Goal: Task Accomplishment & Management: Manage account settings

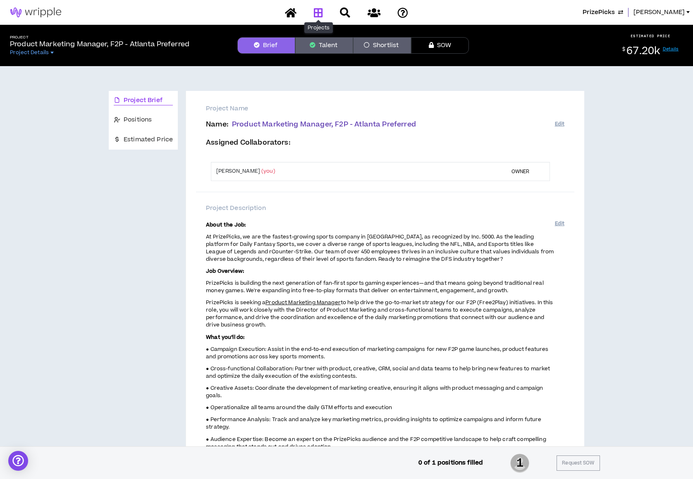
click at [321, 10] on icon at bounding box center [318, 12] width 9 height 10
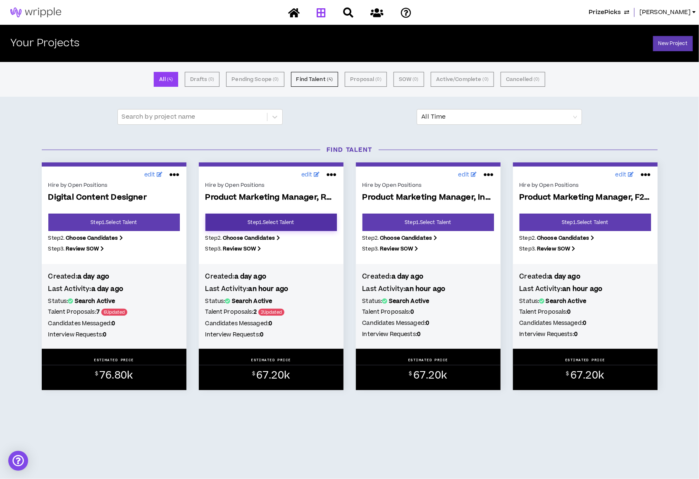
click at [303, 228] on link "Step 1 . Select Talent" at bounding box center [270, 222] width 131 height 17
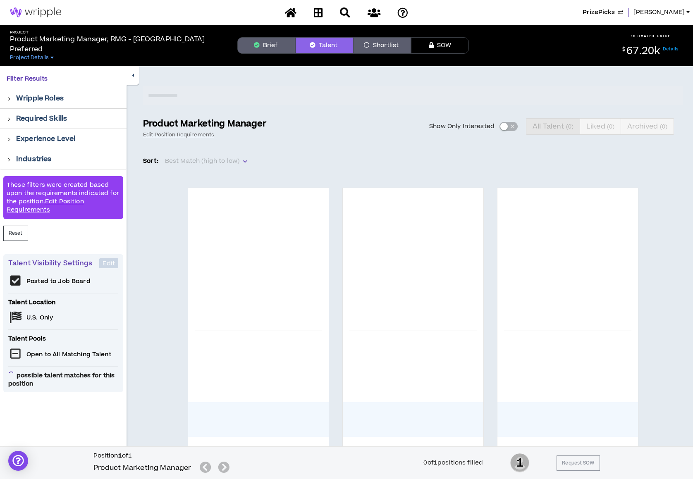
click at [264, 48] on button "Brief" at bounding box center [266, 45] width 58 height 17
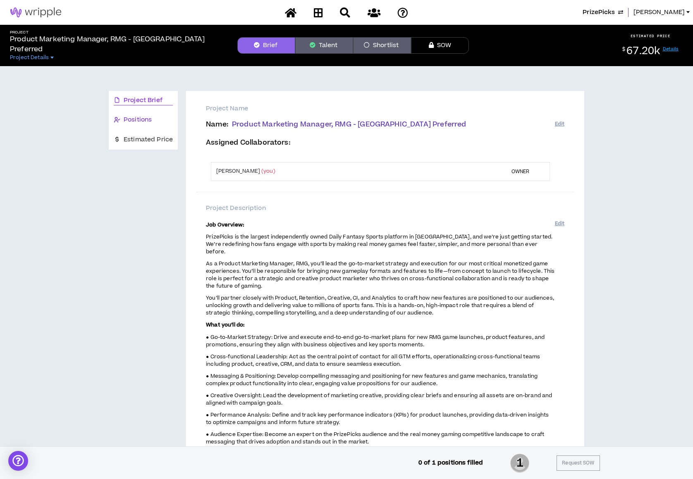
click at [130, 119] on span "Positions" at bounding box center [138, 119] width 28 height 9
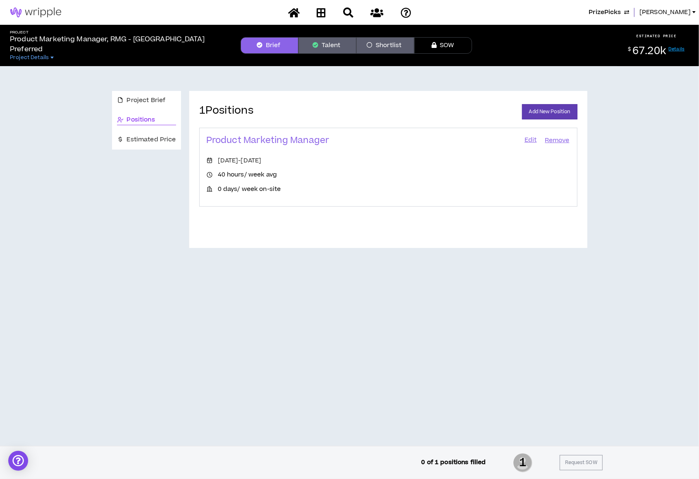
click at [322, 49] on button "Talent" at bounding box center [328, 45] width 58 height 17
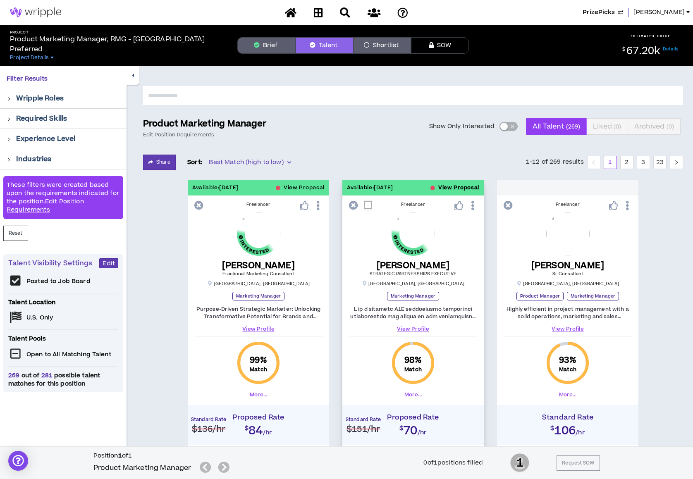
click at [447, 187] on button "View Proposal" at bounding box center [458, 188] width 41 height 16
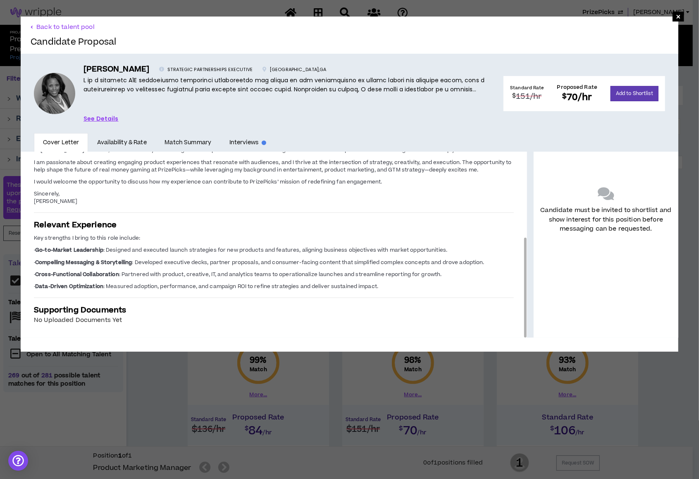
drag, startPoint x: 519, startPoint y: 169, endPoint x: 510, endPoint y: 270, distance: 101.7
click at [510, 270] on div "Introduction [PERSON_NAME], MBA P.O. [GEOGRAPHIC_DATA] 30357 [DOMAIN_NAME][URL]…" at bounding box center [274, 245] width 506 height 186
click at [39, 23] on button "Back to talent pool" at bounding box center [63, 27] width 64 height 8
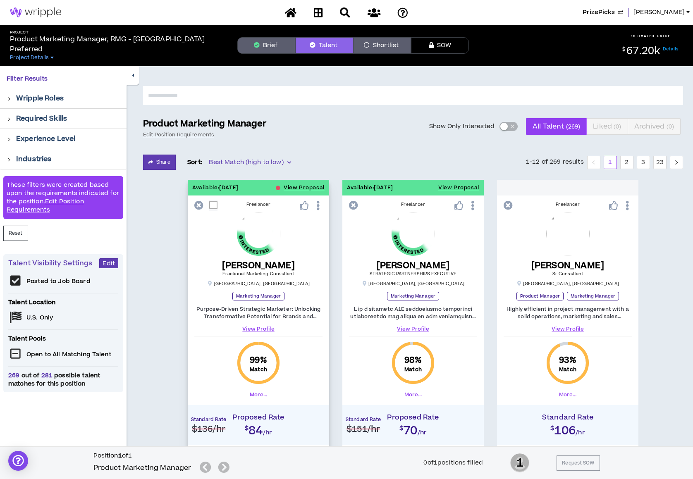
click at [257, 394] on button "More..." at bounding box center [259, 394] width 18 height 7
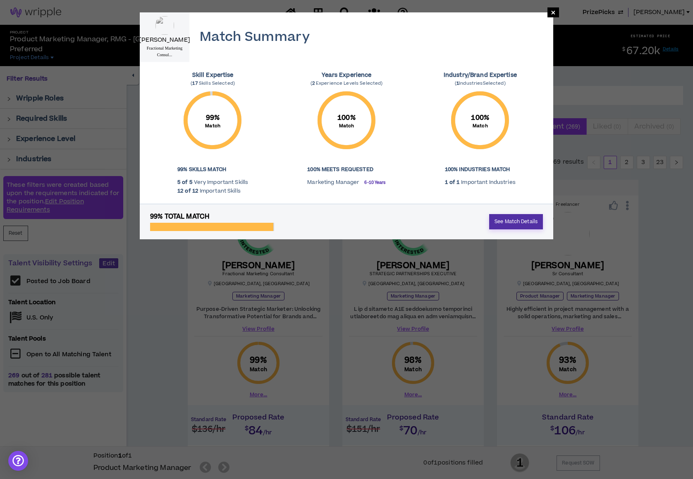
click at [525, 224] on link "See Match Details" at bounding box center [516, 221] width 54 height 15
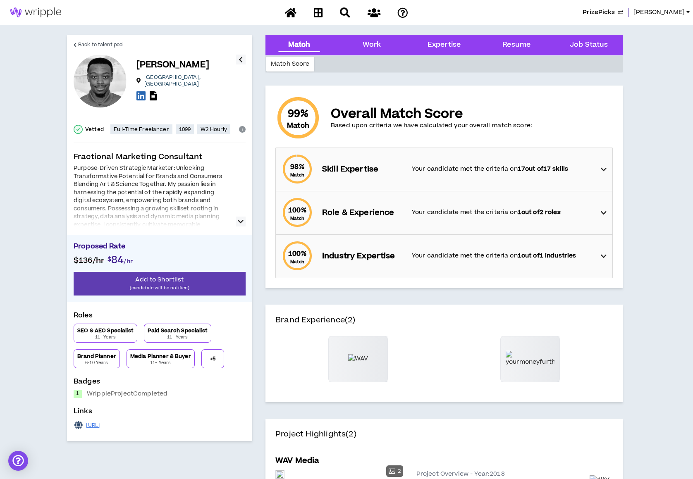
click at [607, 167] on div "98 % Match Skill Expertise Your candidate met the criteria on 17 out of 17 skil…" at bounding box center [447, 169] width 332 height 43
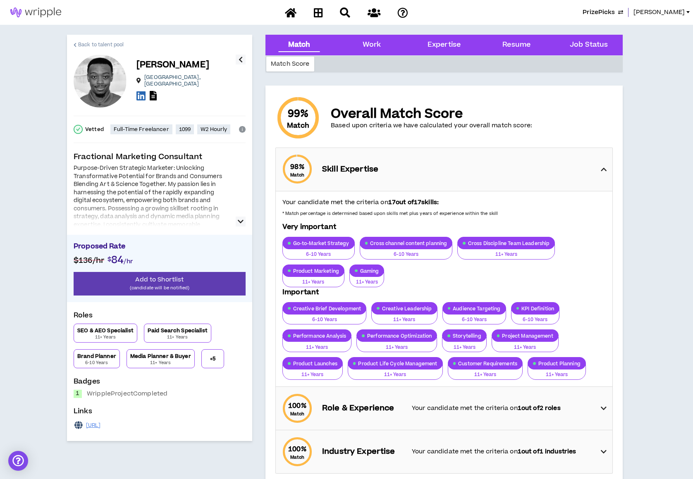
click at [107, 42] on span "Back to talent pool" at bounding box center [100, 45] width 45 height 8
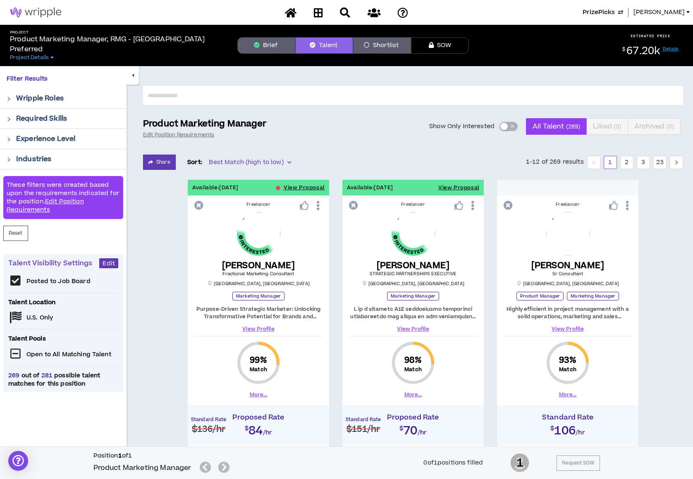
click at [321, 12] on icon at bounding box center [318, 12] width 9 height 10
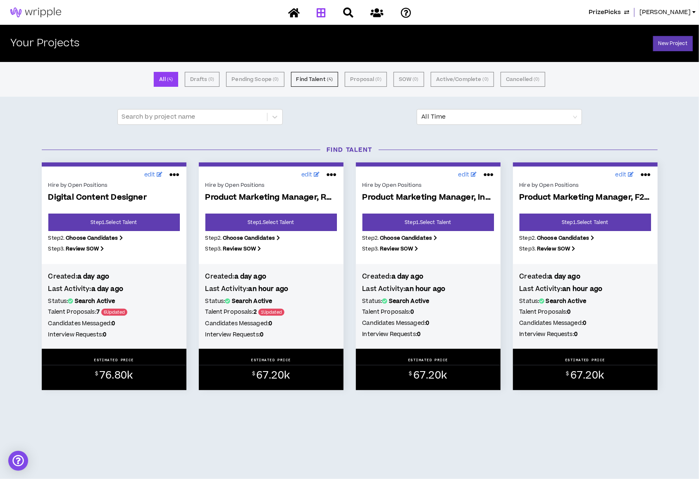
click at [621, 10] on span "PrizePicks" at bounding box center [605, 12] width 32 height 9
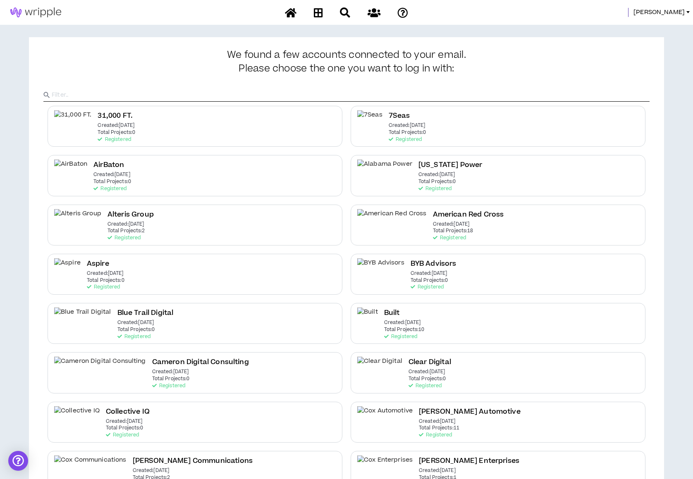
click at [321, 99] on input "text" at bounding box center [351, 95] width 598 height 12
type input "Spring"
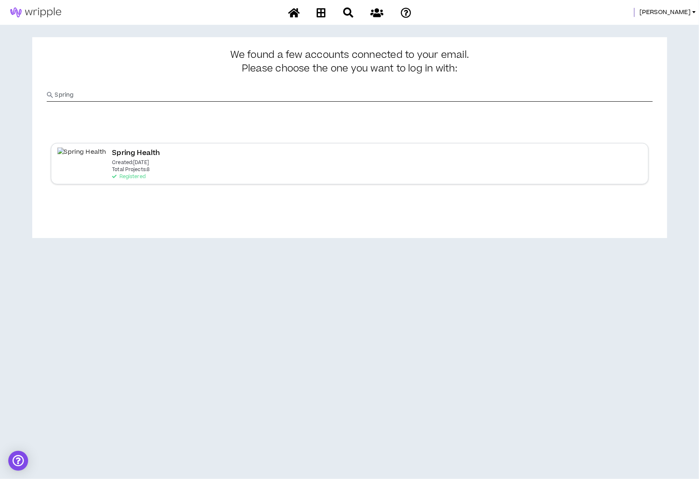
click at [122, 164] on p "Created: [DATE]" at bounding box center [130, 163] width 37 height 6
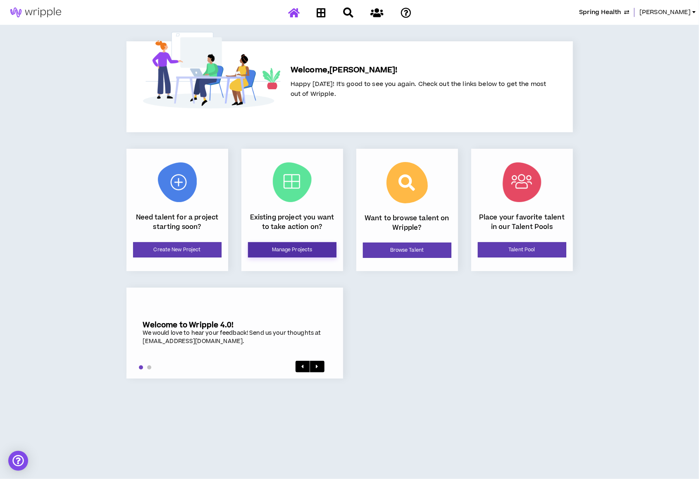
click at [309, 245] on link "Manage Projects" at bounding box center [292, 249] width 88 height 15
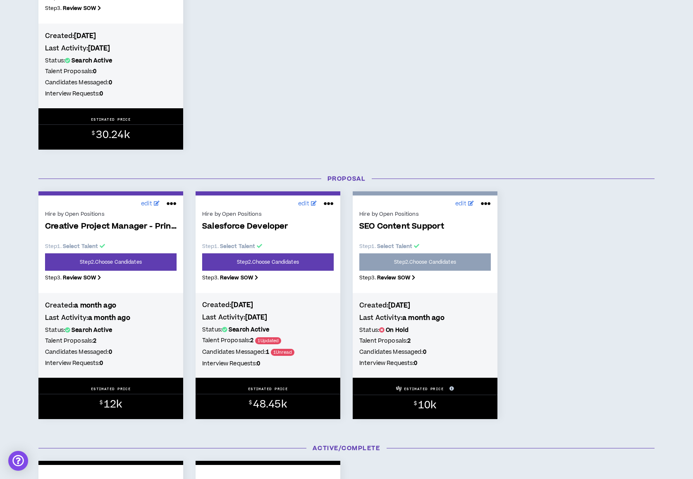
scroll to position [508, 0]
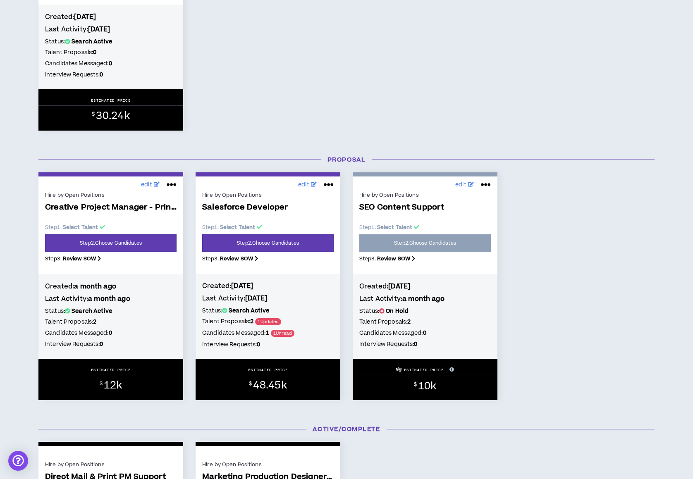
click at [131, 254] on div "Hire by Open Positions Creative Project Manager - Print & DM Experience Step 1 …" at bounding box center [110, 229] width 131 height 79
click at [121, 246] on link "Step 2 . Choose Candidates" at bounding box center [110, 242] width 131 height 17
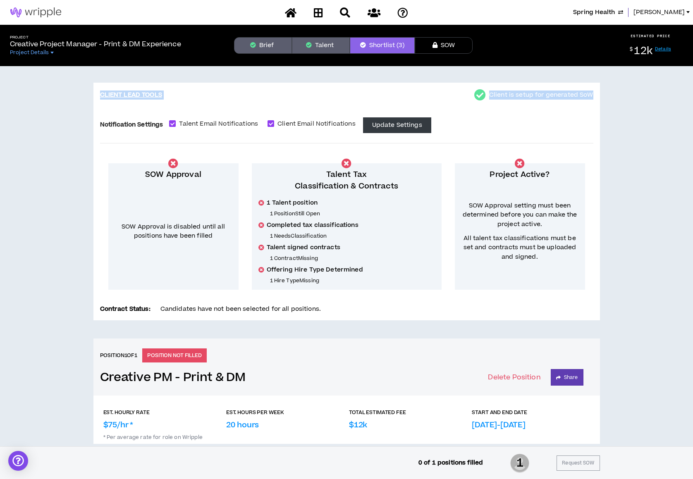
drag, startPoint x: 690, startPoint y: 56, endPoint x: 686, endPoint y: 145, distance: 89.0
click at [686, 145] on div "Project Creative Project Manager - Print & DM Experience Project Details Brief …" at bounding box center [346, 373] width 693 height 697
click at [643, 139] on div "CLIENT LEAD TOOLS Client is setup for generated SoW Notification Settings Talen…" at bounding box center [346, 377] width 693 height 622
click at [319, 47] on button "Talent" at bounding box center [321, 45] width 58 height 17
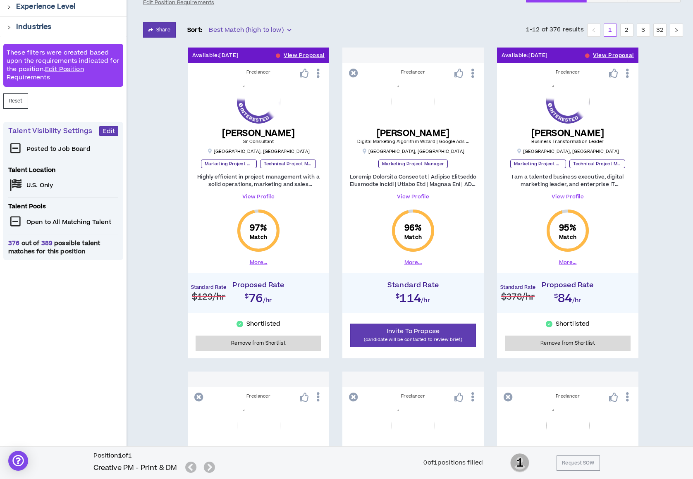
scroll to position [134, 0]
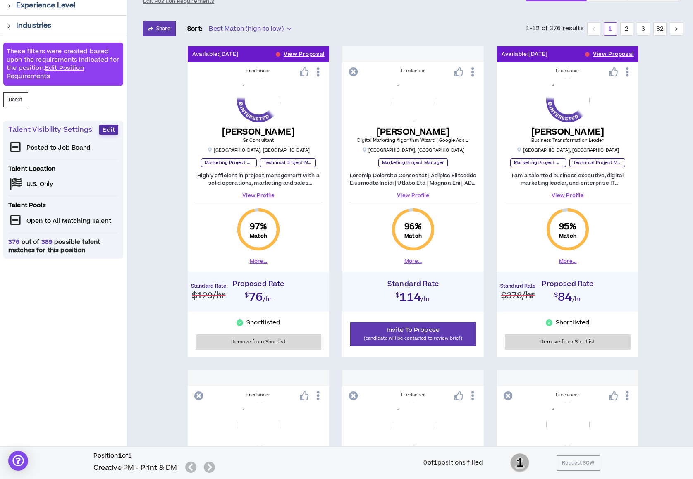
click at [108, 131] on span "Edit" at bounding box center [109, 130] width 12 height 8
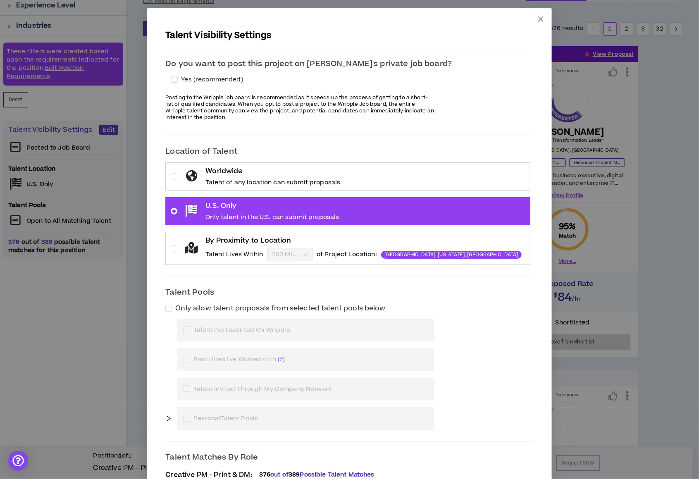
click at [538, 18] on icon "close" at bounding box center [540, 19] width 5 height 5
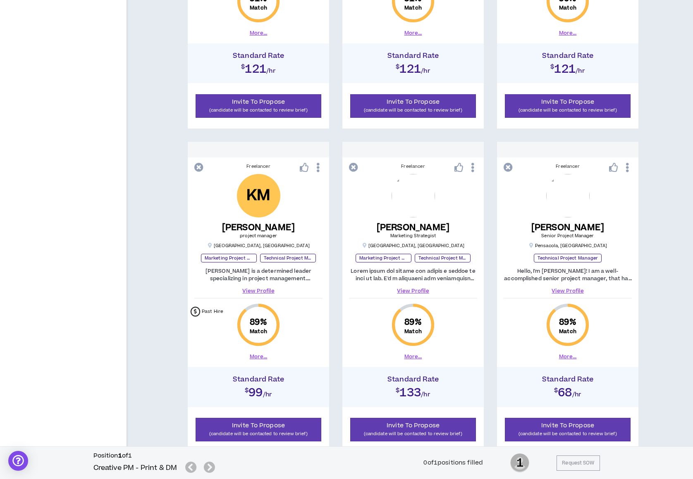
scroll to position [1010, 0]
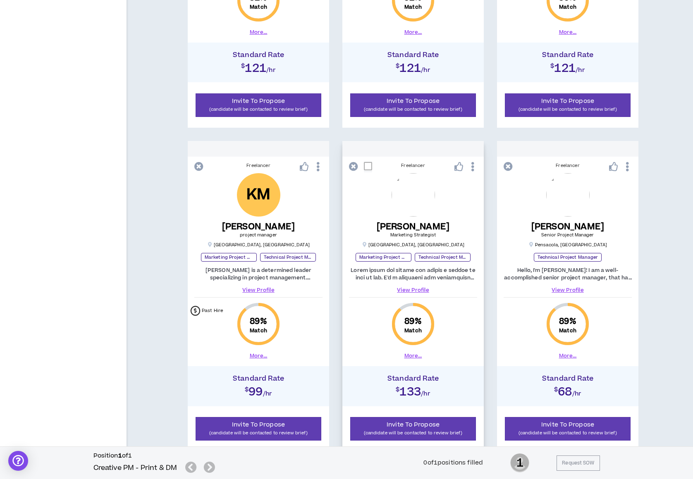
click at [408, 353] on button "More..." at bounding box center [413, 355] width 18 height 7
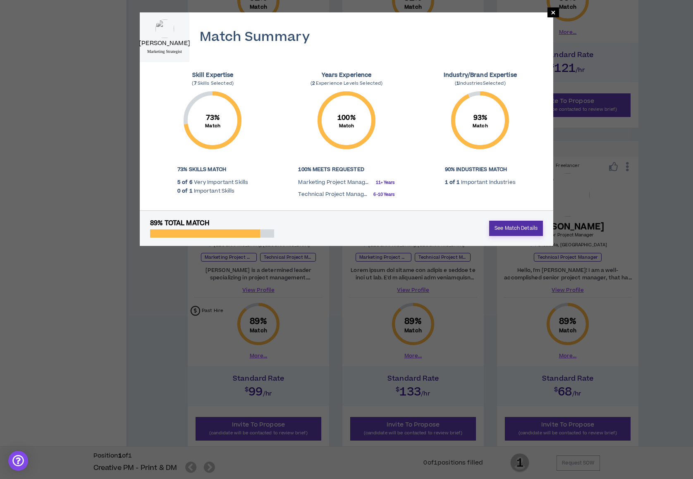
click at [512, 230] on link "See Match Details" at bounding box center [516, 228] width 54 height 15
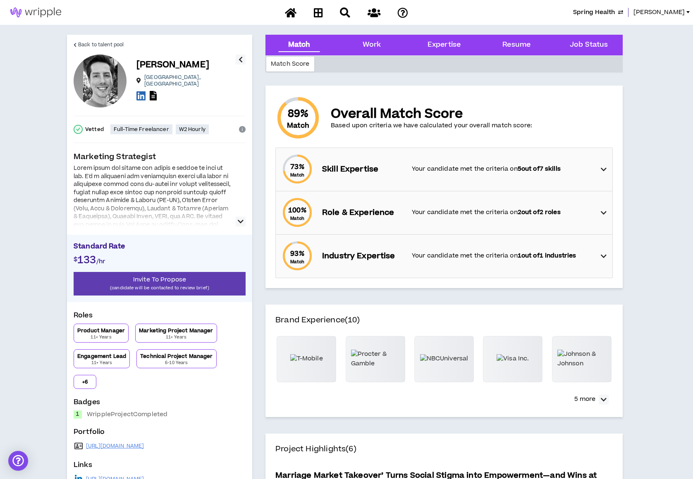
click at [605, 170] on icon at bounding box center [604, 170] width 6 height 10
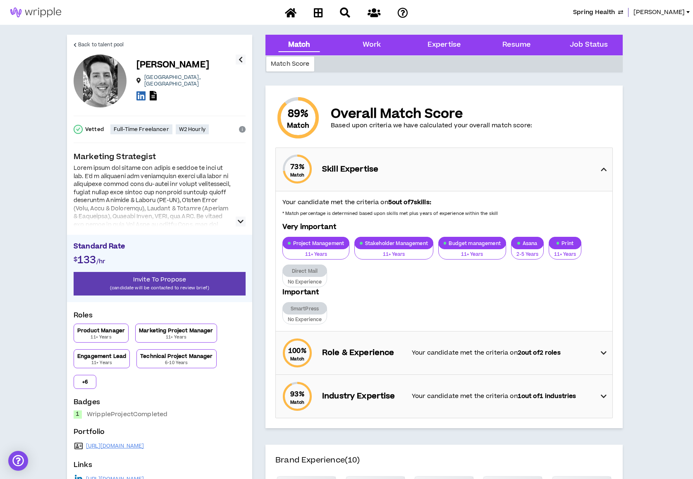
click at [239, 221] on icon "button" at bounding box center [241, 222] width 6 height 10
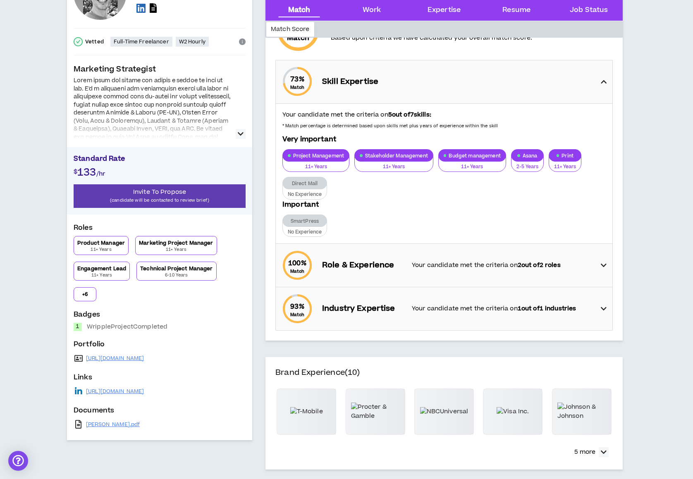
scroll to position [89, 0]
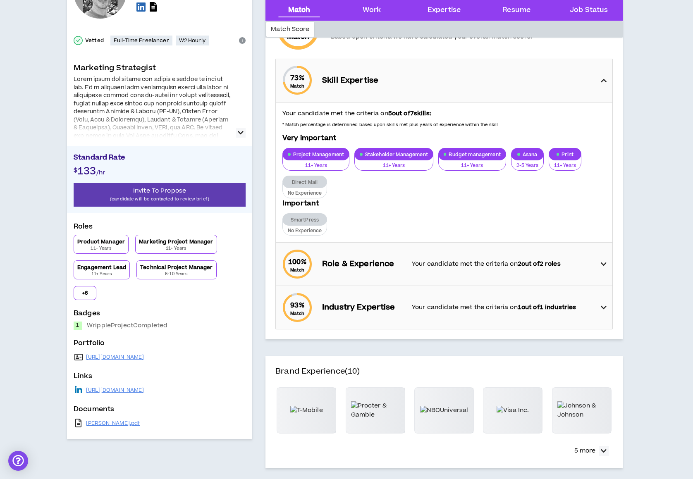
click at [88, 290] on p "+ 6" at bounding box center [84, 293] width 5 height 7
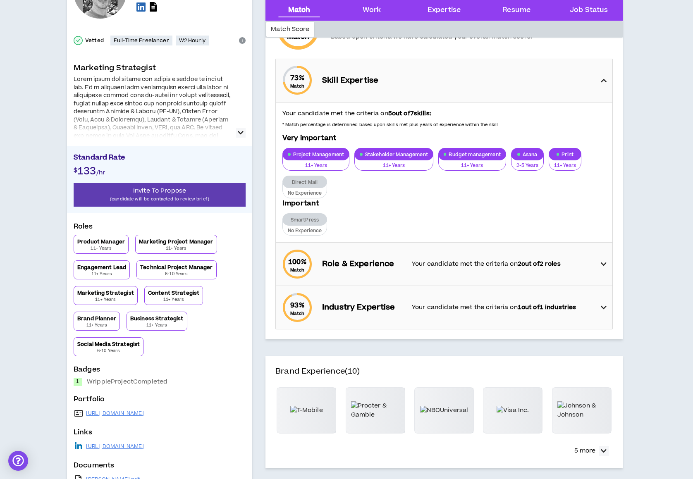
click at [239, 129] on icon "button" at bounding box center [241, 133] width 6 height 10
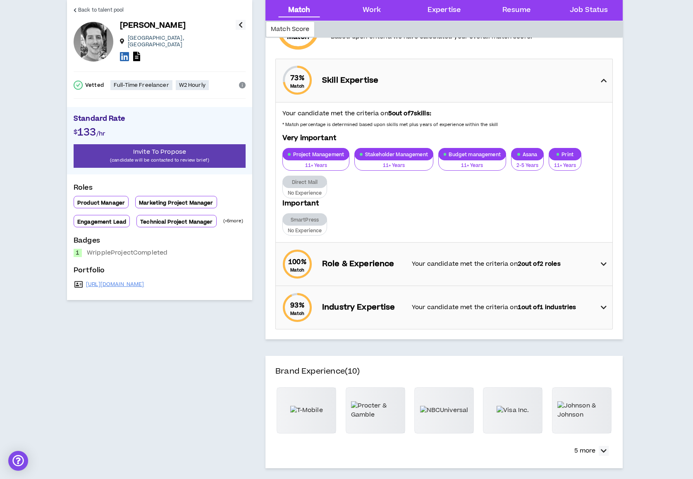
click at [241, 82] on icon "info-circle" at bounding box center [242, 85] width 7 height 7
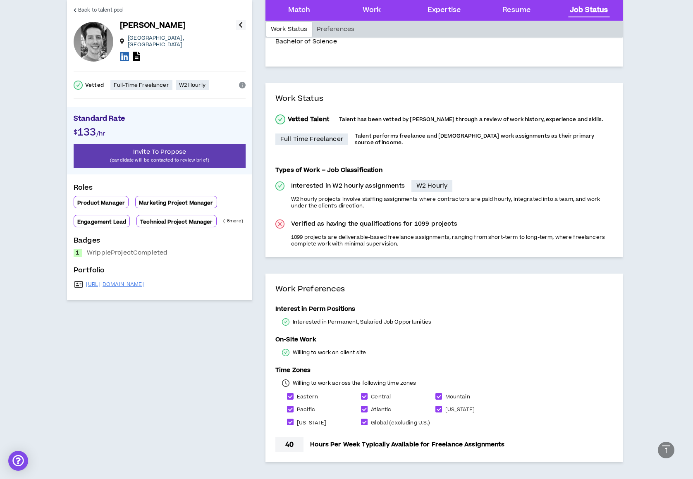
scroll to position [2040, 0]
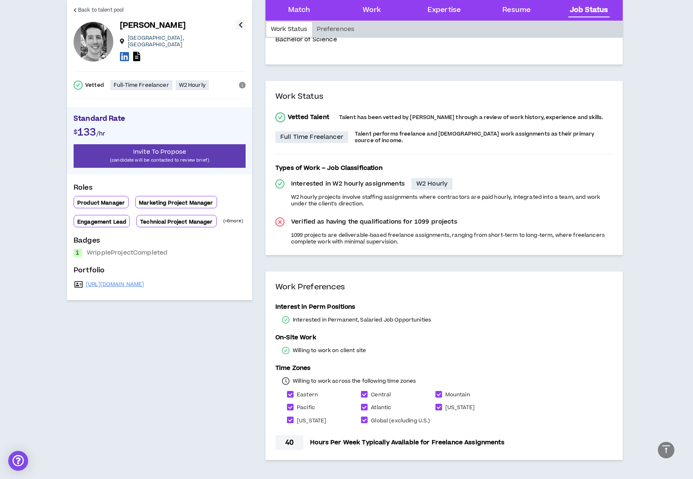
click at [239, 24] on icon "button" at bounding box center [241, 25] width 4 height 10
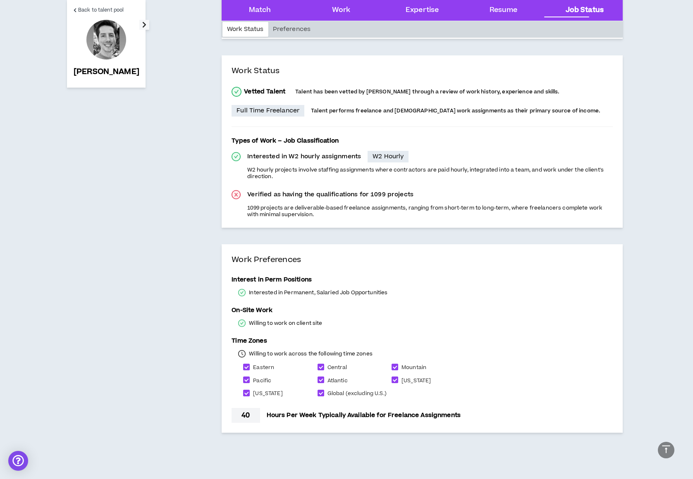
scroll to position [1934, 0]
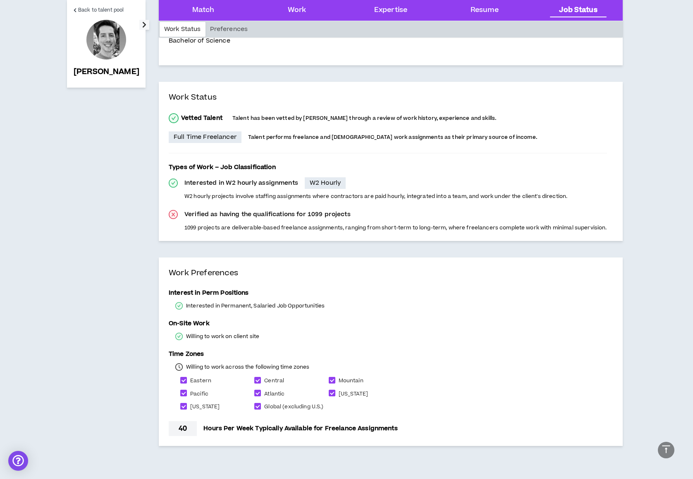
click at [142, 24] on icon "button" at bounding box center [144, 25] width 4 height 10
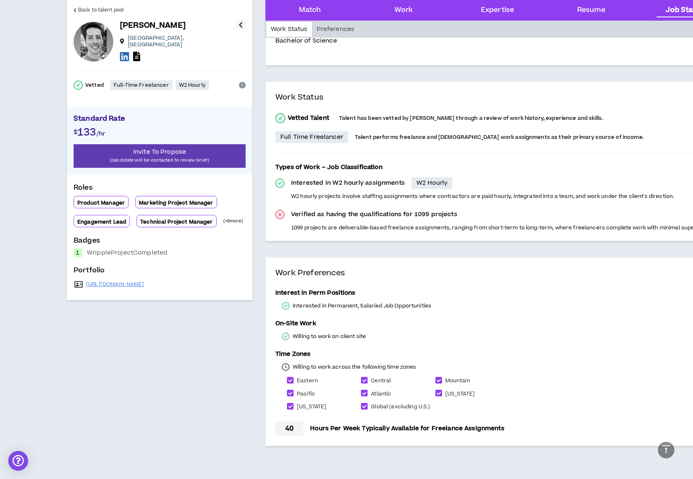
click at [231, 97] on div "Vetted Full-Time Freelancer W2 Hourly" at bounding box center [160, 85] width 172 height 44
click at [231, 98] on div "Vetted Full-Time Freelancer W2 Hourly" at bounding box center [160, 85] width 172 height 44
click at [231, 97] on div "Vetted Full-Time Freelancer W2 Hourly" at bounding box center [160, 85] width 172 height 44
click at [236, 107] on div "Standard Rate $ 133 /hr Invite To Propose (candidate will be contacted to revie…" at bounding box center [159, 140] width 185 height 67
click at [88, 10] on span "Back to talent pool" at bounding box center [100, 10] width 45 height 8
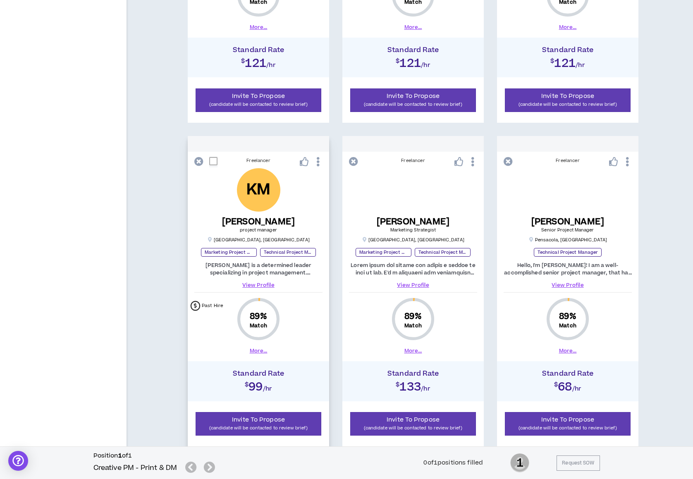
scroll to position [1010, 0]
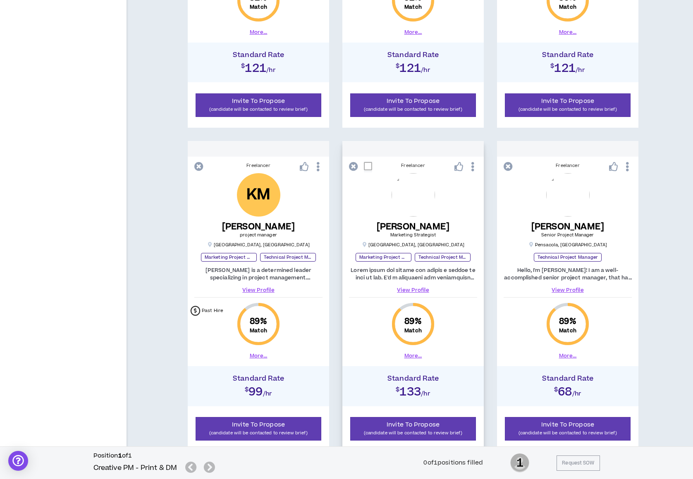
click at [415, 287] on link "View Profile" at bounding box center [413, 290] width 128 height 7
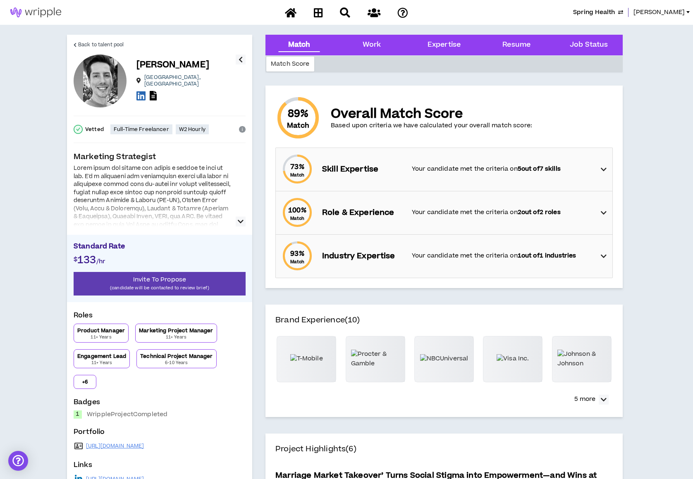
click at [240, 219] on icon "button" at bounding box center [241, 222] width 6 height 10
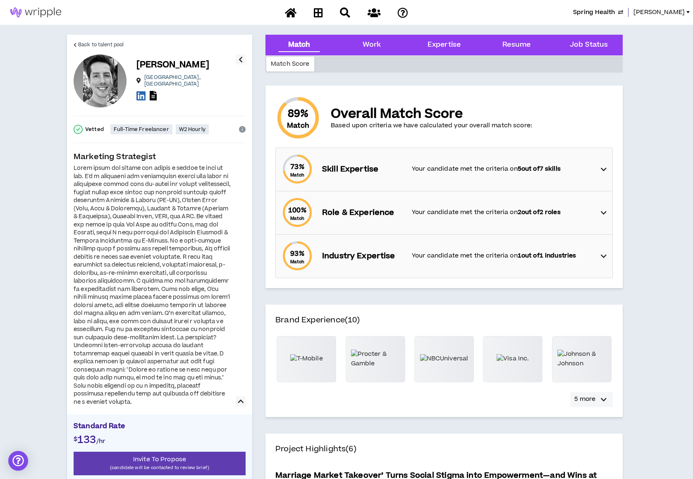
click at [607, 399] on div "button" at bounding box center [604, 400] width 10 height 10
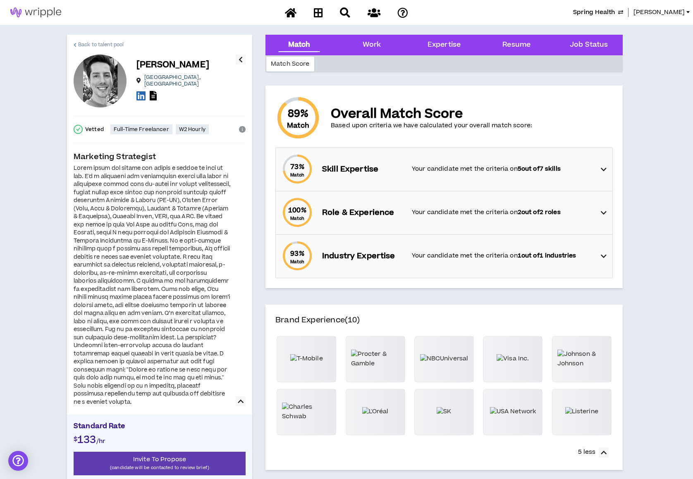
click at [98, 40] on link "Back to talent pool" at bounding box center [99, 45] width 50 height 20
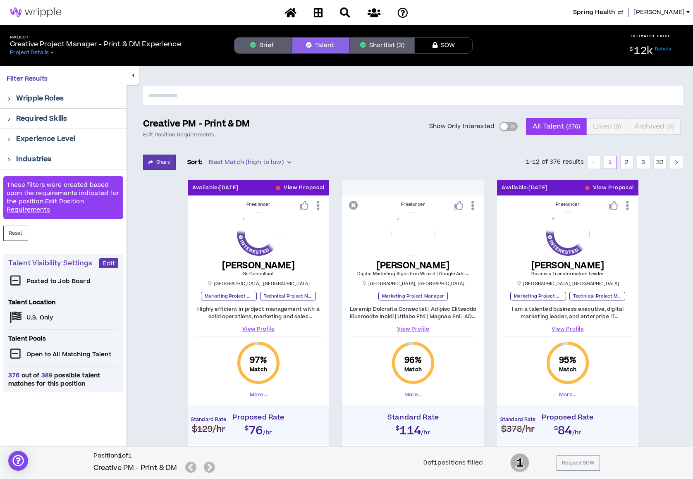
click at [16, 281] on icon at bounding box center [15, 281] width 15 height 12
click at [112, 260] on span "Edit" at bounding box center [109, 264] width 12 height 8
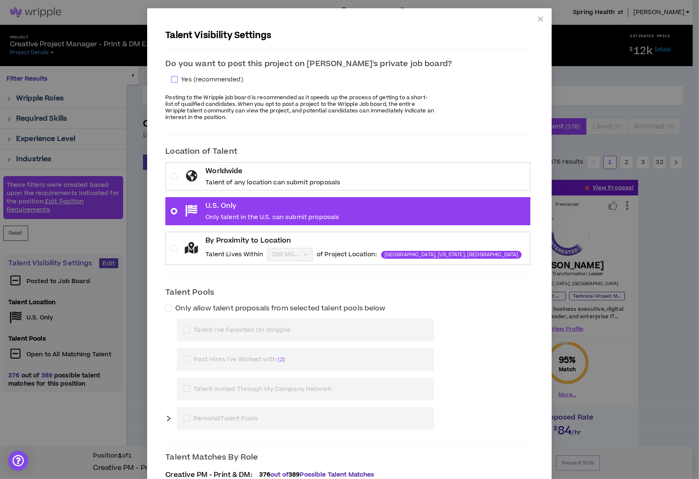
click at [205, 77] on span "Yes (recommended)" at bounding box center [212, 79] width 68 height 9
click at [200, 72] on div "Do you want to post this project on [PERSON_NAME]'s private job board? Yes (rec…" at bounding box center [349, 91] width 368 height 66
drag, startPoint x: 201, startPoint y: 76, endPoint x: 205, endPoint y: 76, distance: 4.2
click at [178, 76] on span at bounding box center [174, 79] width 7 height 7
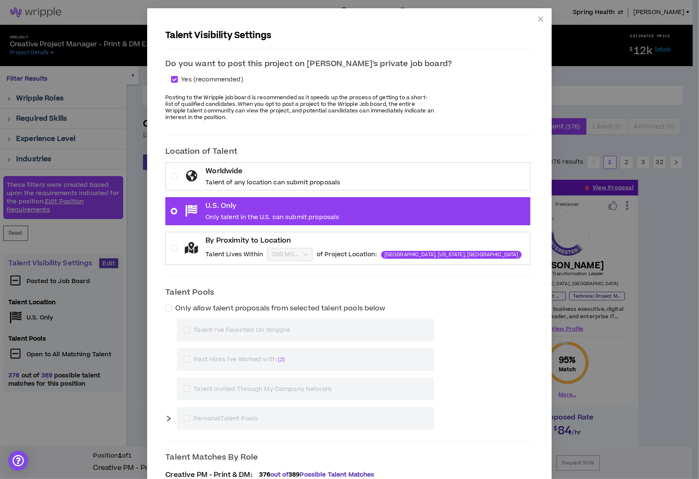
checkbox input "*****"
click at [538, 19] on icon "close" at bounding box center [540, 19] width 5 height 5
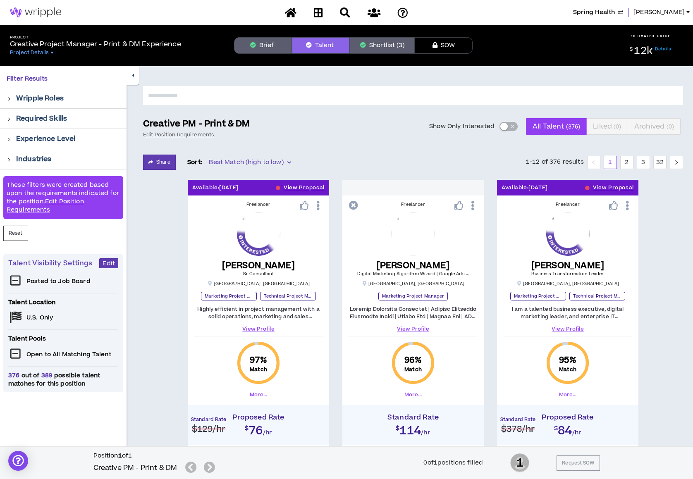
click at [278, 48] on button "Brief" at bounding box center [263, 45] width 58 height 17
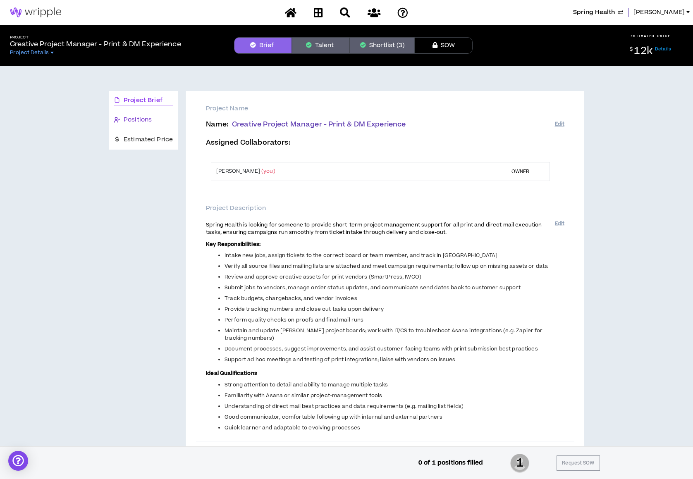
click at [130, 118] on span "Positions" at bounding box center [138, 119] width 28 height 9
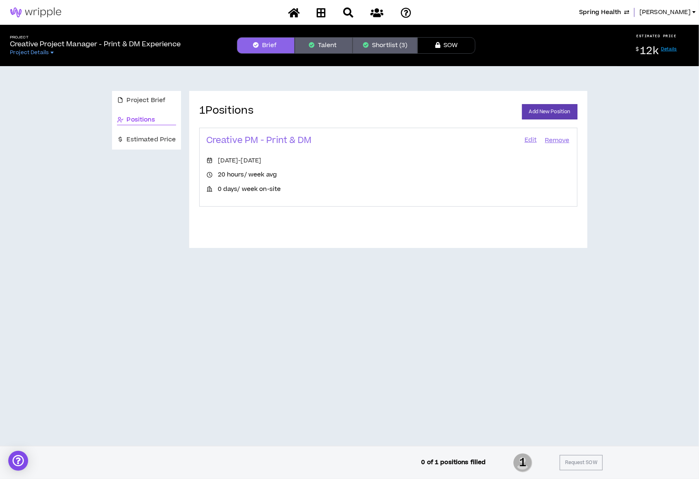
click at [524, 139] on div "Creative PM - Print & DM Edit Remove" at bounding box center [388, 145] width 364 height 21
click at [533, 138] on link "Edit" at bounding box center [531, 141] width 14 height 12
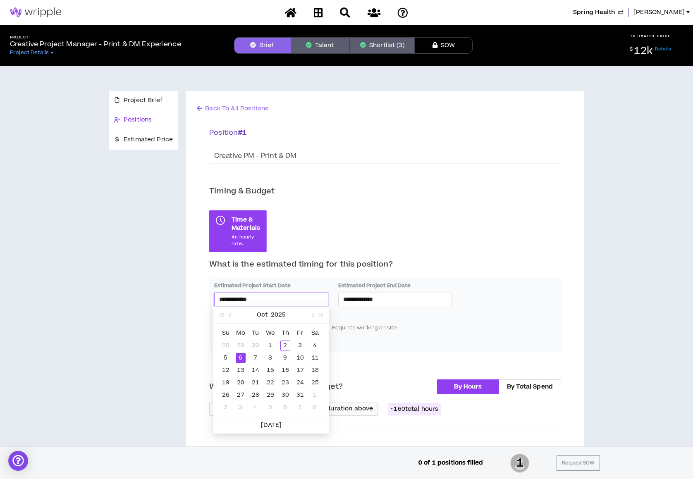
click at [288, 302] on input "**********" at bounding box center [271, 299] width 104 height 9
type input "**********"
click at [241, 372] on div "13" at bounding box center [241, 370] width 10 height 10
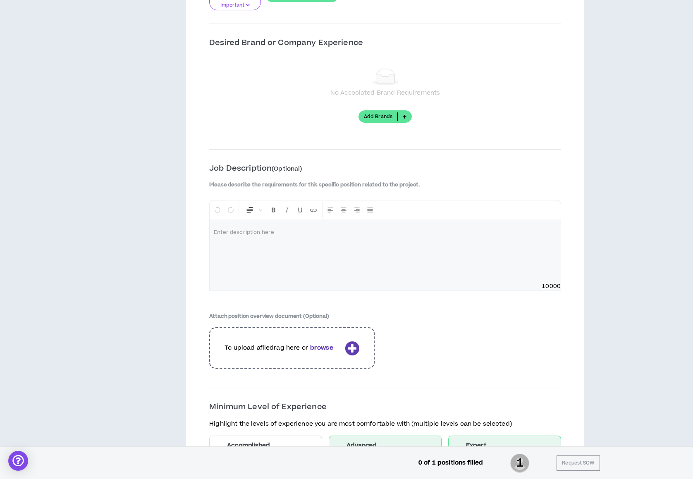
scroll to position [1030, 0]
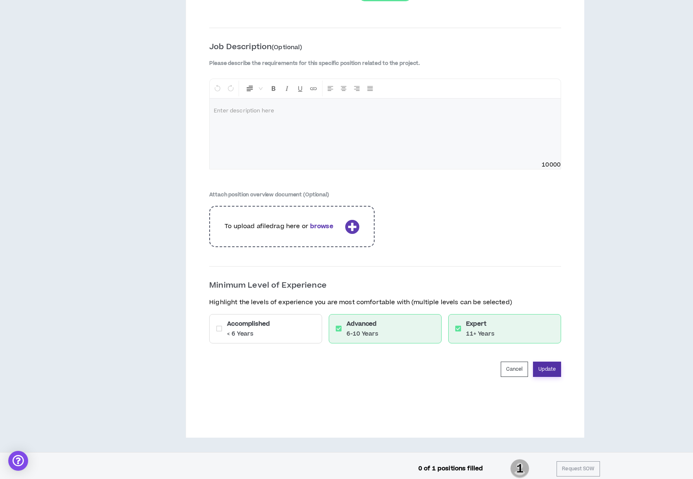
click at [546, 362] on button "Update" at bounding box center [547, 369] width 28 height 15
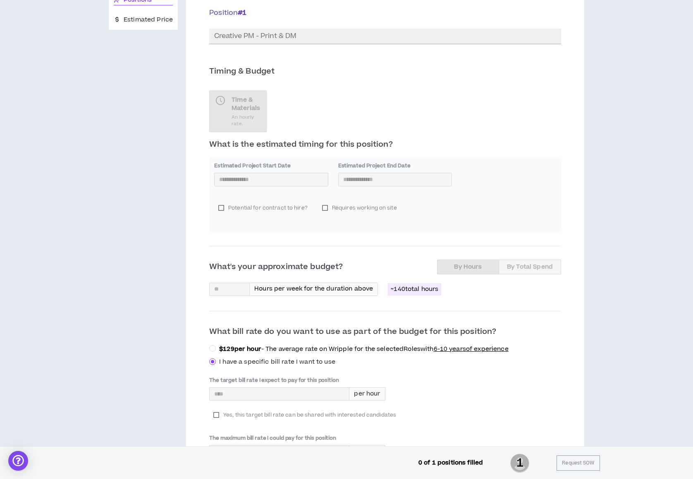
scroll to position [0, 0]
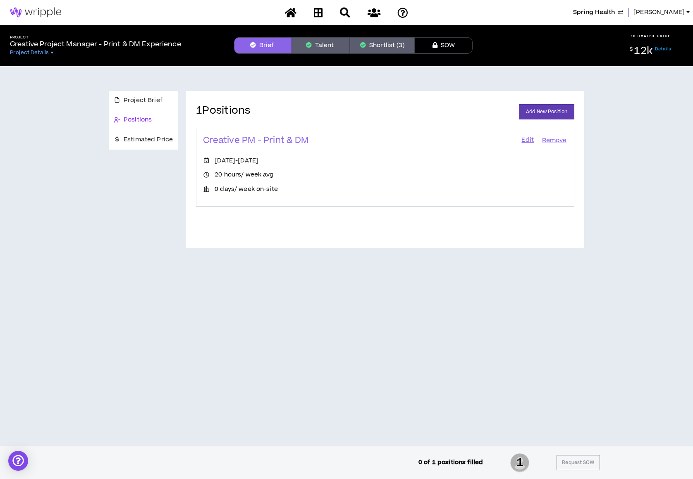
drag, startPoint x: 697, startPoint y: 331, endPoint x: 671, endPoint y: 8, distance: 323.9
click at [671, 8] on html "Spring Health [PERSON_NAME] Project Creative Project Manager - Print & DM Exper…" at bounding box center [346, 239] width 693 height 479
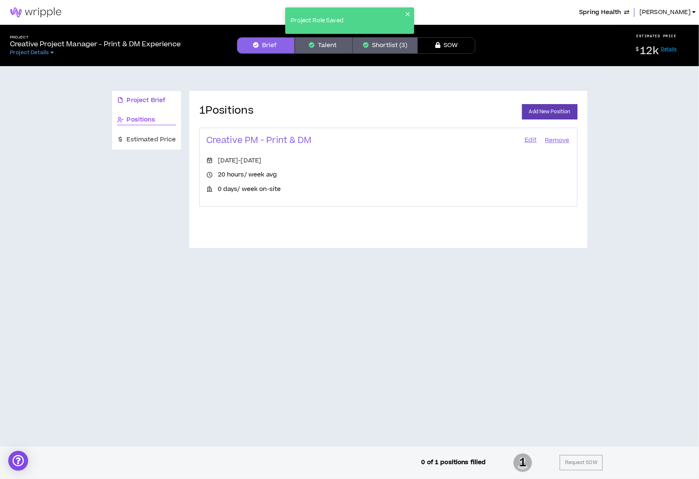
click at [154, 97] on span "Project Brief" at bounding box center [146, 100] width 39 height 9
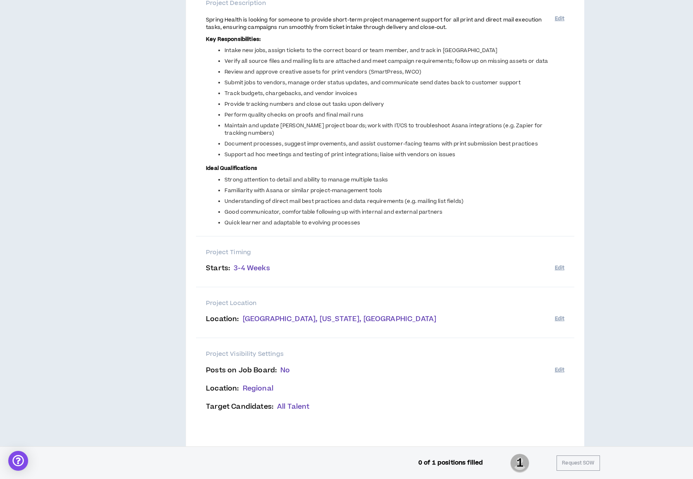
scroll to position [231, 0]
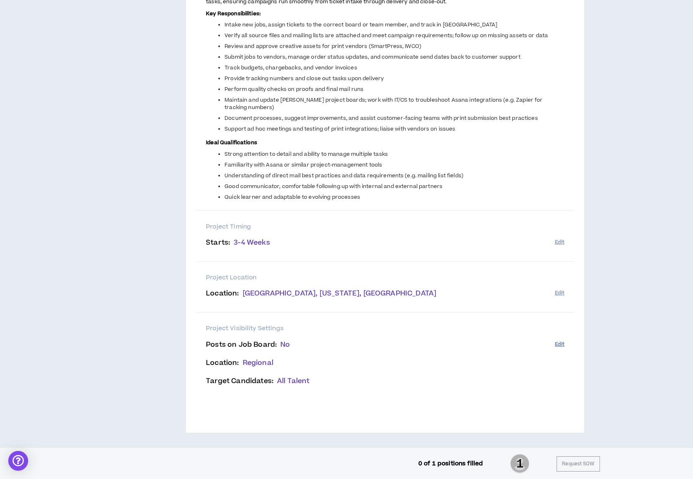
click at [556, 342] on button "Edit" at bounding box center [560, 345] width 10 height 14
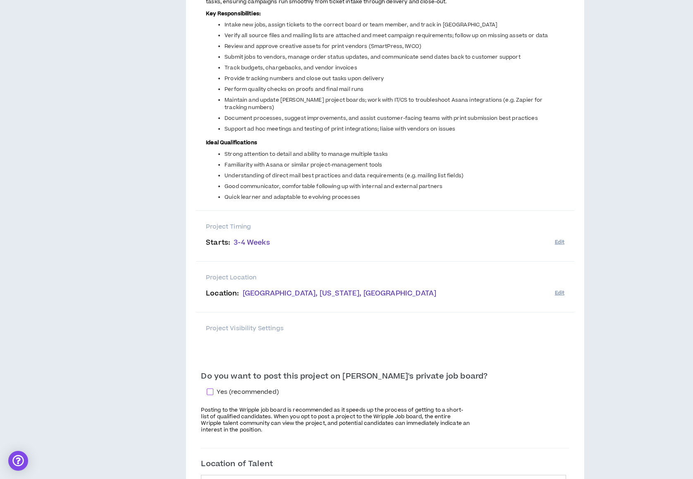
click at [213, 392] on span at bounding box center [210, 392] width 7 height 7
checkbox input "****"
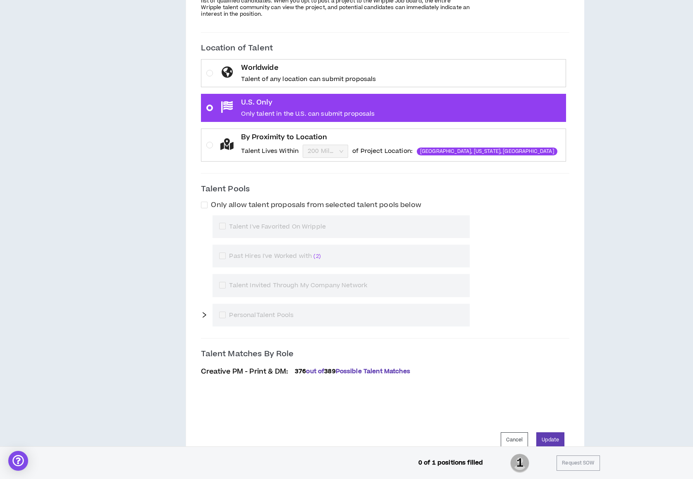
scroll to position [703, 0]
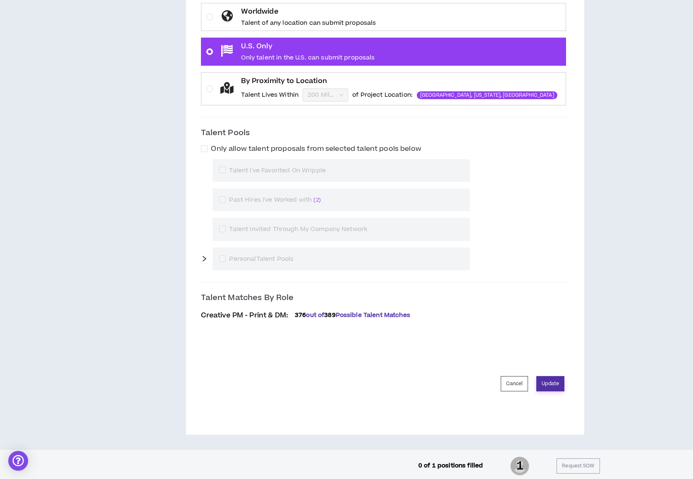
click at [555, 377] on button "Update" at bounding box center [550, 383] width 28 height 15
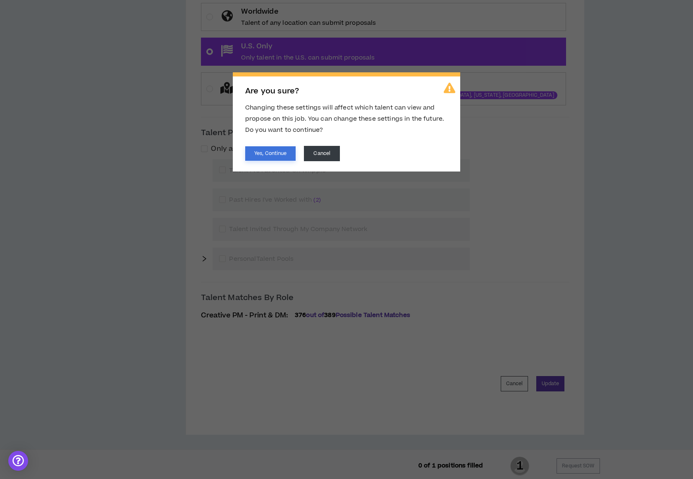
click at [258, 153] on button "Yes, Continue" at bounding box center [270, 153] width 50 height 14
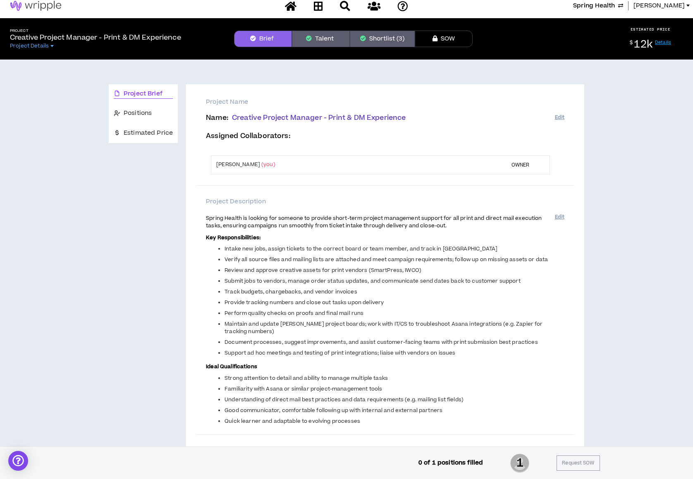
scroll to position [0, 0]
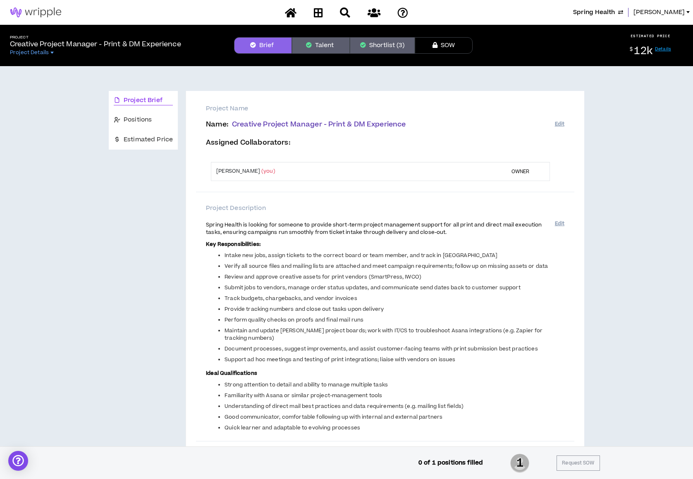
click at [603, 13] on span "Spring Health" at bounding box center [594, 12] width 42 height 9
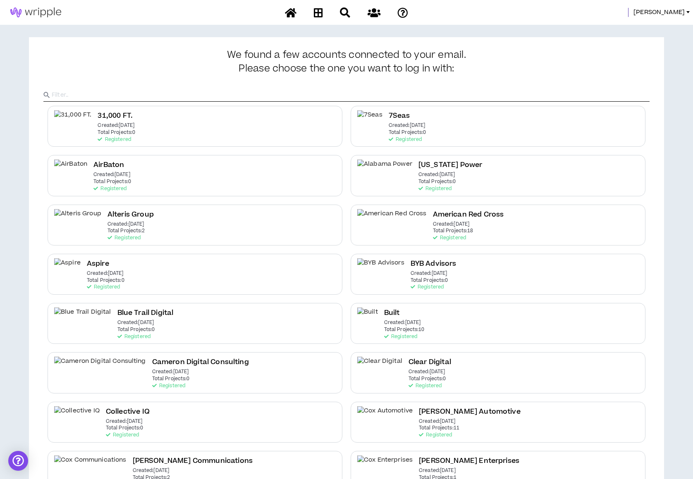
click at [378, 93] on input "text" at bounding box center [351, 95] width 598 height 12
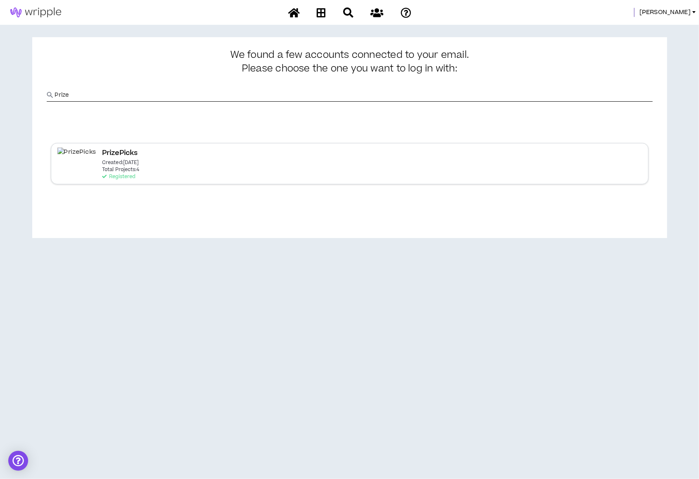
type input "Prize"
click at [110, 165] on p "Created: [DATE]" at bounding box center [120, 163] width 37 height 6
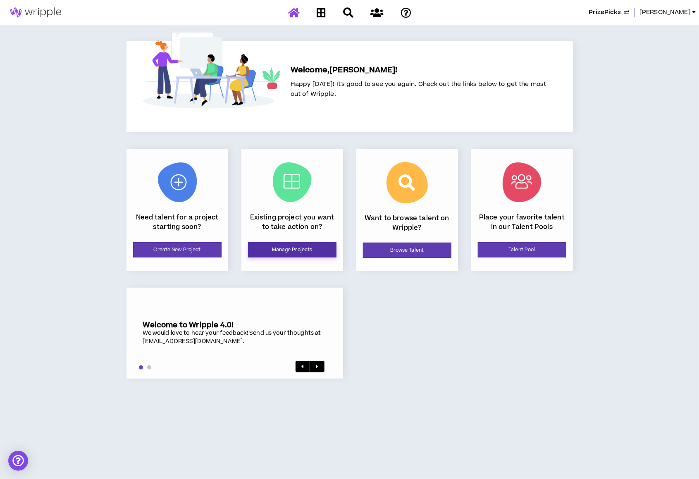
click at [312, 253] on link "Manage Projects" at bounding box center [292, 249] width 88 height 15
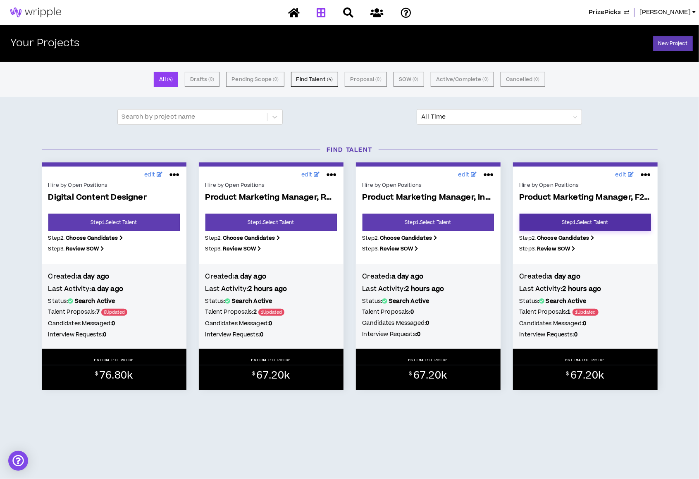
click at [559, 224] on link "Step 1 . Select Talent" at bounding box center [585, 222] width 131 height 17
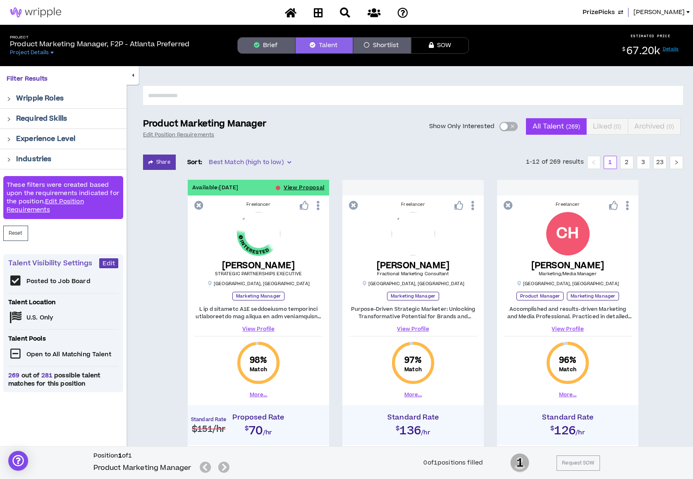
click at [270, 48] on button "Brief" at bounding box center [266, 45] width 58 height 17
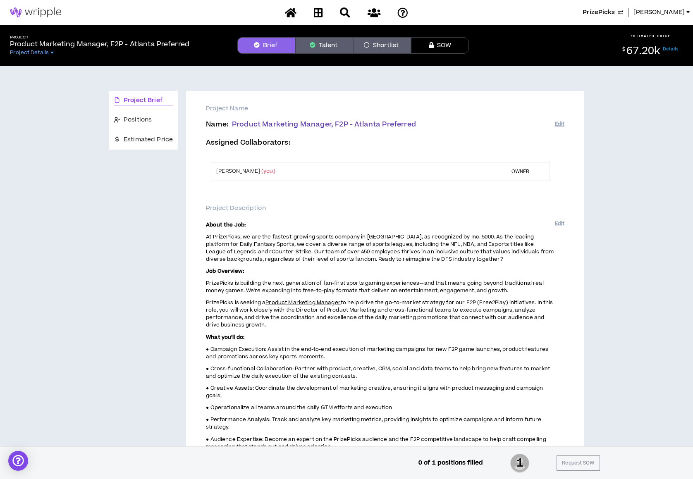
click at [320, 46] on button "Talent" at bounding box center [324, 45] width 58 height 17
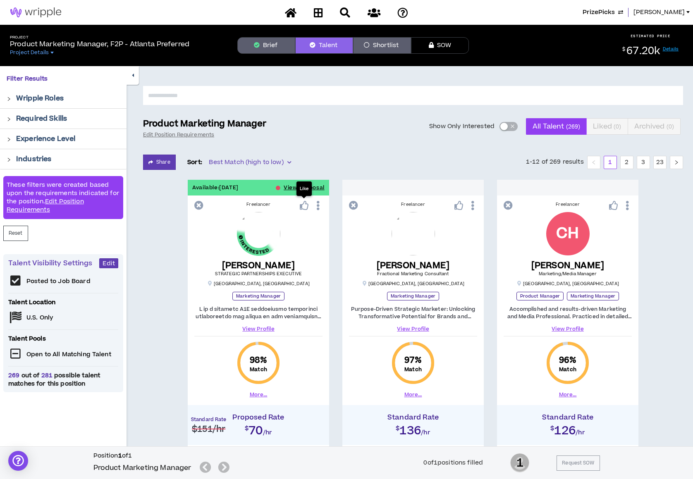
click at [303, 207] on icon at bounding box center [304, 205] width 9 height 9
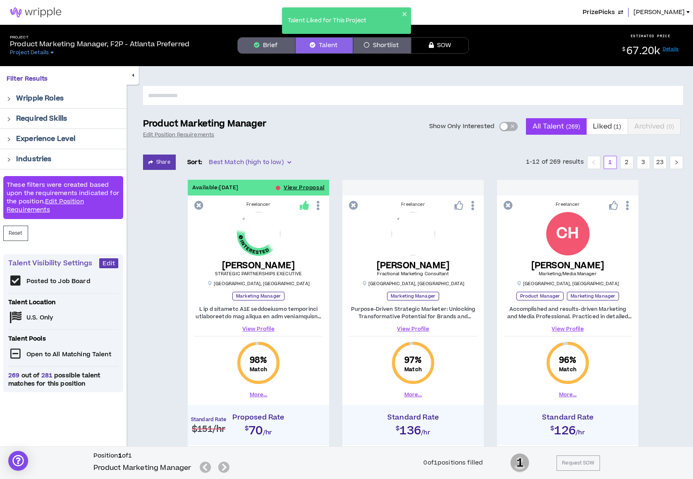
click at [261, 93] on input "text" at bounding box center [413, 95] width 540 height 19
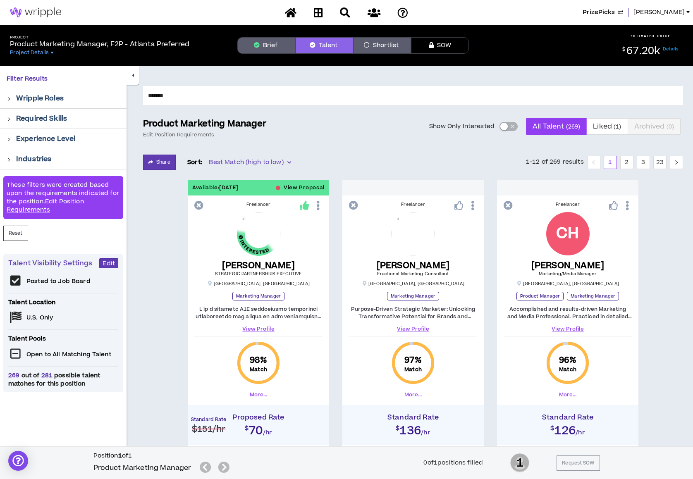
type input "*******"
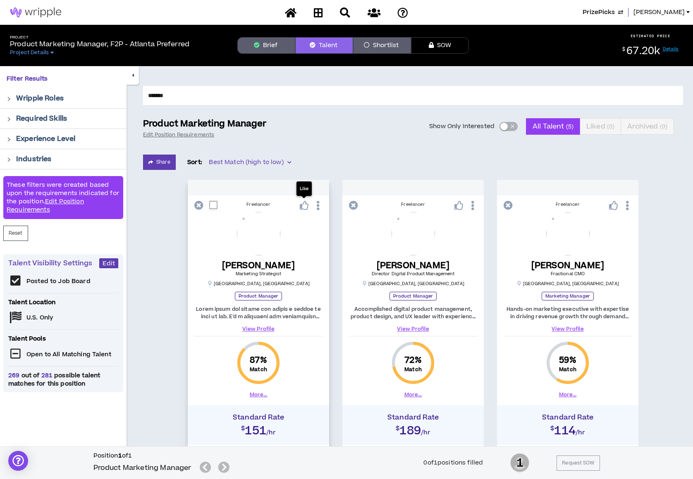
click at [303, 205] on icon at bounding box center [304, 205] width 9 height 9
click at [599, 126] on span "Liked ( 1 )" at bounding box center [600, 127] width 28 height 20
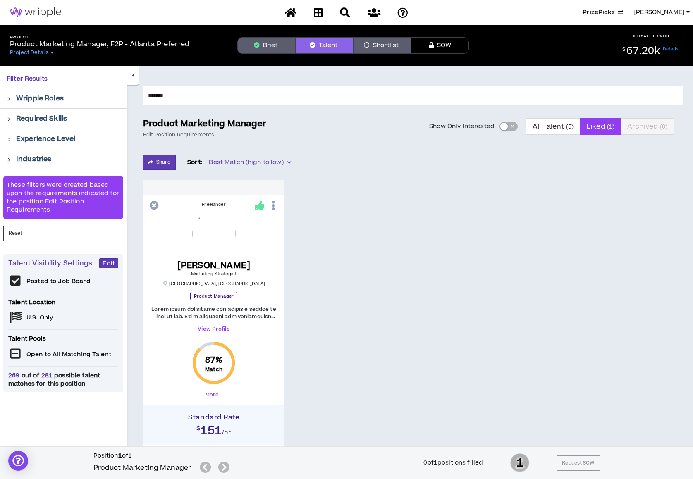
drag, startPoint x: 174, startPoint y: 96, endPoint x: 139, endPoint y: 92, distance: 35.3
click at [139, 92] on div "******* Product Marketing Manager Edit Position Requirements Show Only Interest…" at bounding box center [410, 299] width 566 height 466
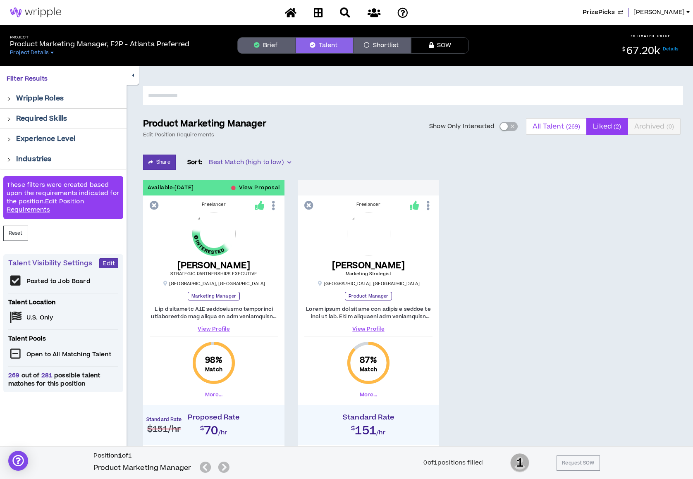
click at [574, 131] on span "All Talent ( 269 )" at bounding box center [557, 127] width 48 height 20
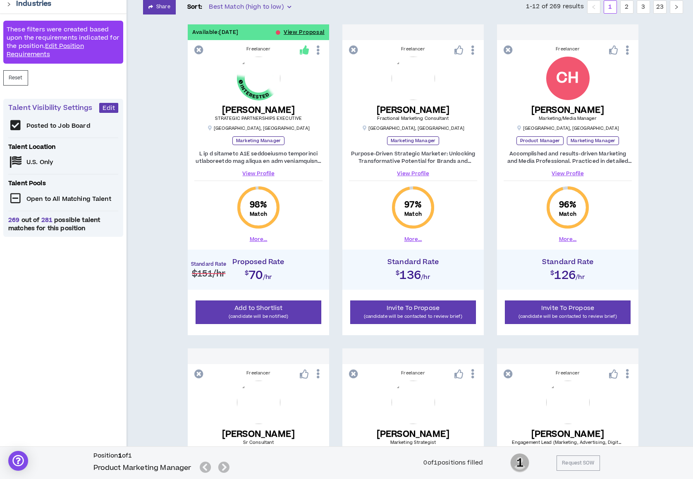
scroll to position [172, 0]
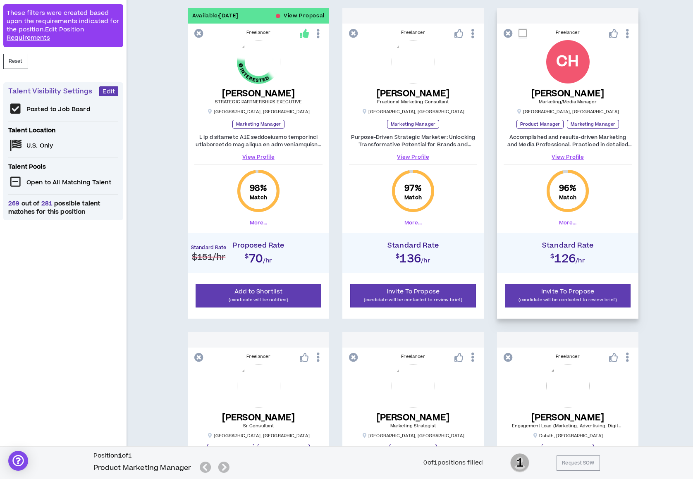
click at [561, 156] on link "View Profile" at bounding box center [568, 156] width 128 height 7
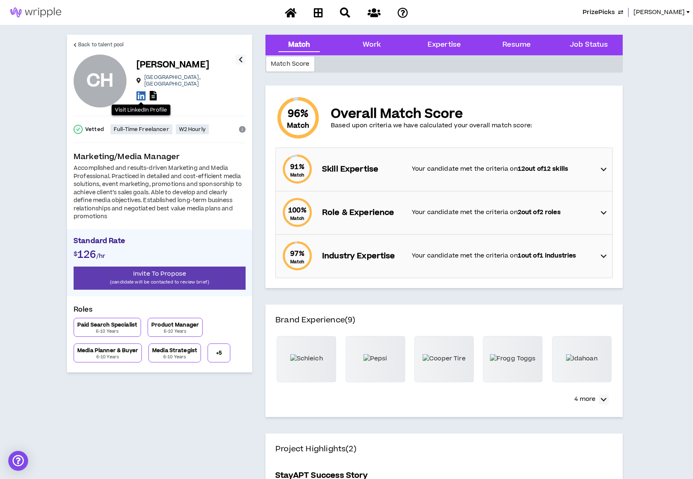
click at [141, 96] on icon at bounding box center [140, 96] width 9 height 10
click at [101, 46] on span "Back to talent pool" at bounding box center [100, 45] width 45 height 8
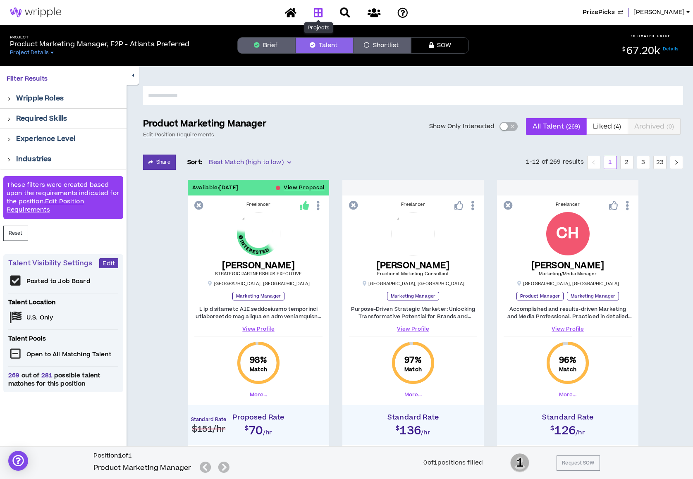
click at [319, 10] on icon at bounding box center [318, 12] width 9 height 10
